Goal: Check status: Check status

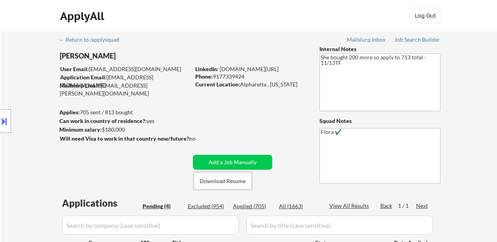
select select ""pending""
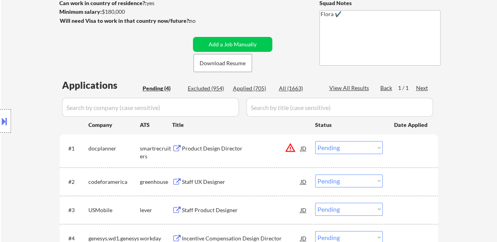
scroll to position [157, 0]
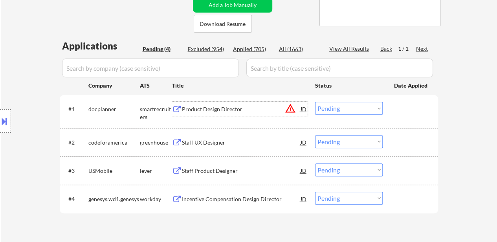
click at [208, 109] on div "Product Design Director" at bounding box center [241, 109] width 119 height 8
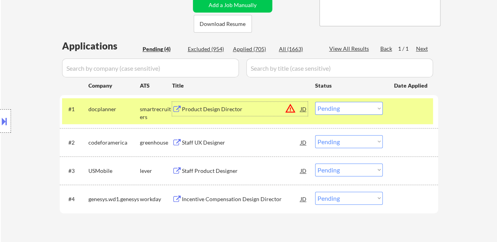
click at [355, 107] on select "Choose an option... Pending Applied Excluded (Questions) Excluded (Expired) Exc…" at bounding box center [349, 108] width 68 height 13
click at [315, 102] on select "Choose an option... Pending Applied Excluded (Questions) Excluded (Expired) Exc…" at bounding box center [349, 108] width 68 height 13
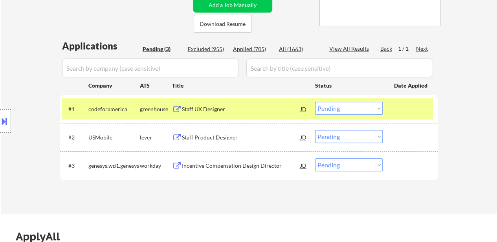
click at [222, 114] on div "Staff UX Designer" at bounding box center [241, 109] width 119 height 14
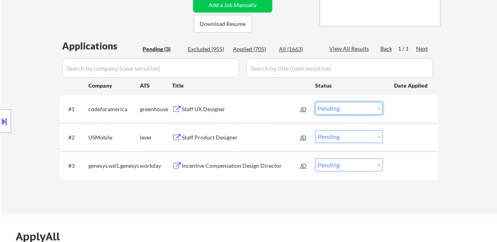
click at [372, 109] on select "Choose an option... Pending Applied Excluded (Questions) Excluded (Expired) Exc…" at bounding box center [349, 108] width 68 height 13
click at [315, 102] on select "Choose an option... Pending Applied Excluded (Questions) Excluded (Expired) Exc…" at bounding box center [349, 108] width 68 height 13
click at [198, 137] on div "Staff Product Designer" at bounding box center [241, 138] width 119 height 8
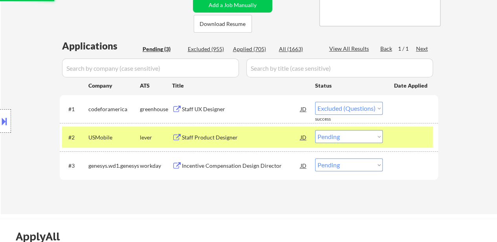
select select ""pending""
